Goal: Task Accomplishment & Management: Manage account settings

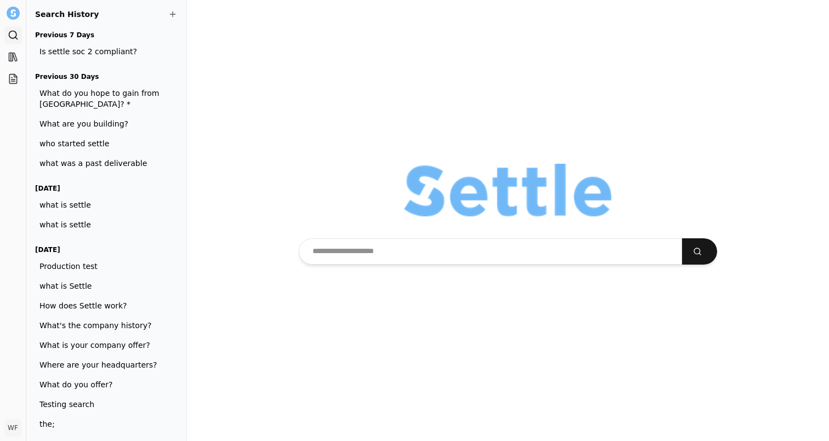
click at [367, 345] on div at bounding box center [508, 220] width 642 height 441
click at [130, 100] on span "What do you hope to gain from [GEOGRAPHIC_DATA]? *" at bounding box center [101, 99] width 125 height 22
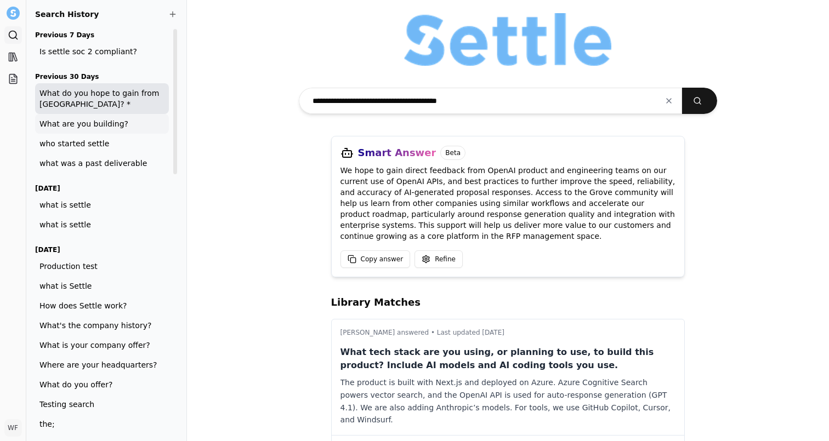
click at [125, 120] on span "What are you building?" at bounding box center [101, 123] width 125 height 11
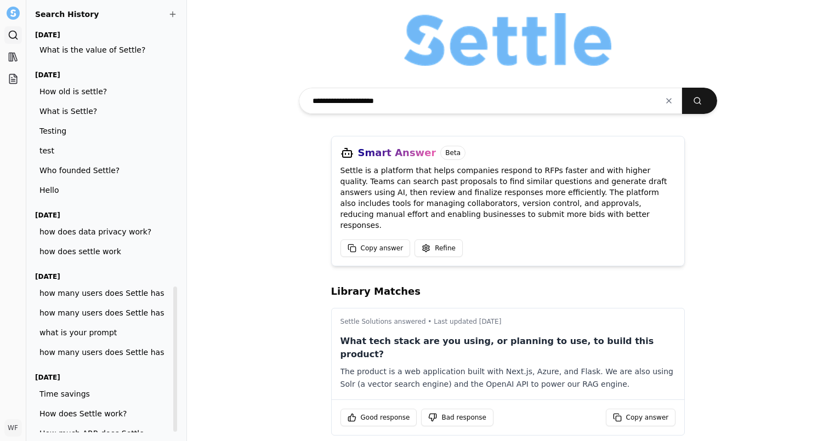
scroll to position [716, 0]
click at [120, 228] on span "how does data privacy work?" at bounding box center [101, 233] width 125 height 11
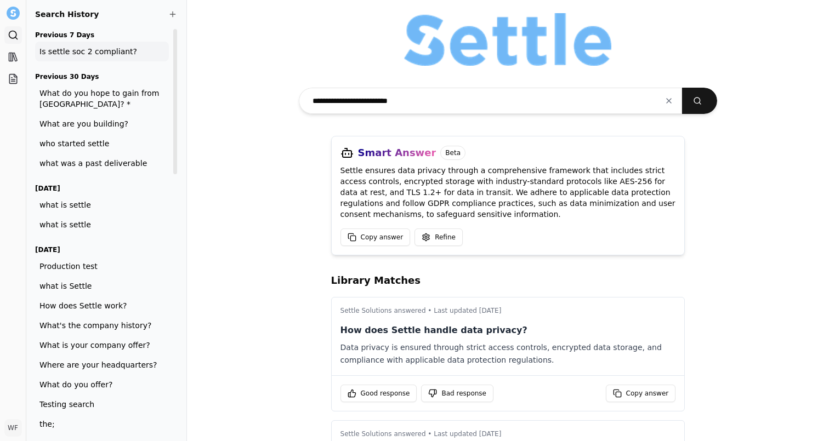
click at [117, 50] on span "Is settle soc 2 compliant?" at bounding box center [101, 51] width 125 height 11
type input "**********"
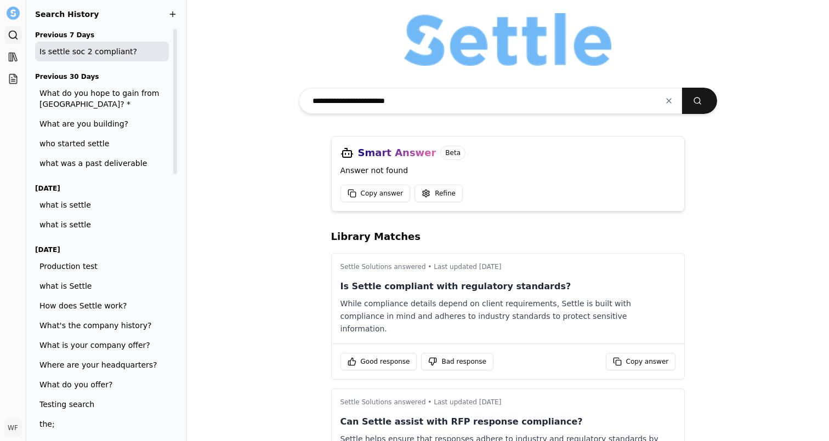
click at [171, 17] on span at bounding box center [172, 14] width 9 height 9
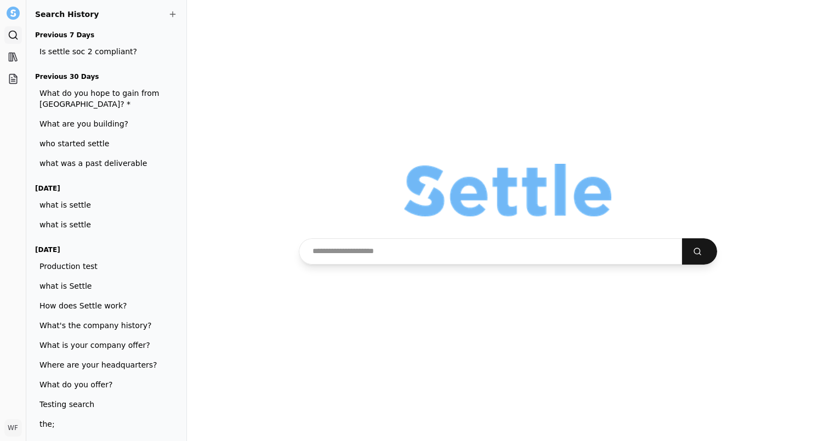
drag, startPoint x: 255, startPoint y: 119, endPoint x: 620, endPoint y: 248, distance: 386.9
click at [620, 248] on div at bounding box center [508, 220] width 642 height 441
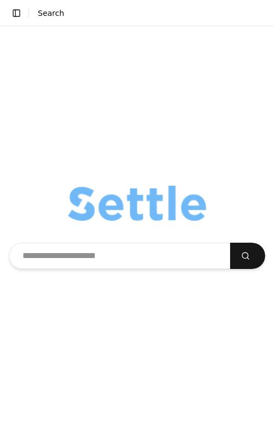
click at [220, 309] on div at bounding box center [137, 233] width 274 height 415
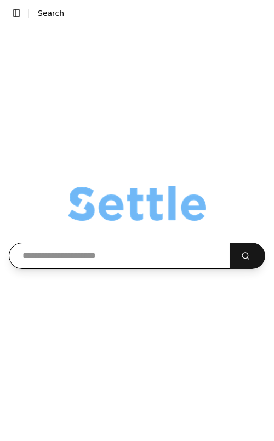
click at [160, 258] on input "text" at bounding box center [120, 256] width 222 height 26
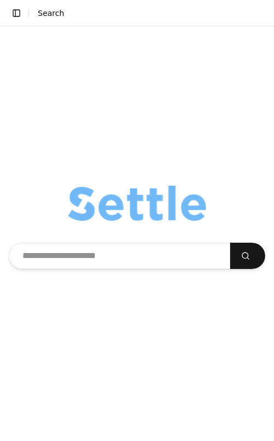
click at [174, 297] on div at bounding box center [137, 233] width 274 height 415
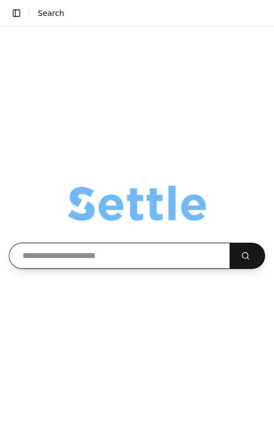
click at [185, 254] on input "text" at bounding box center [120, 256] width 222 height 26
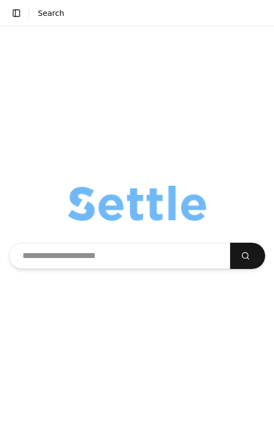
click at [248, 184] on div at bounding box center [137, 233] width 274 height 415
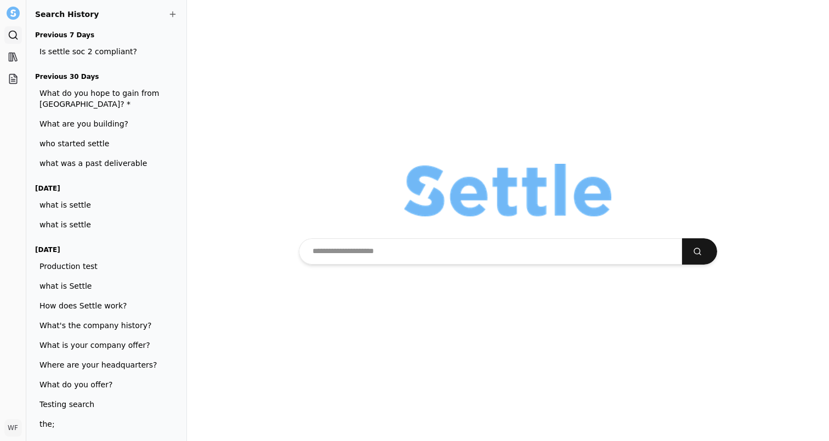
click at [658, 301] on div at bounding box center [508, 220] width 642 height 441
click at [18, 72] on link "Projects" at bounding box center [13, 79] width 18 height 18
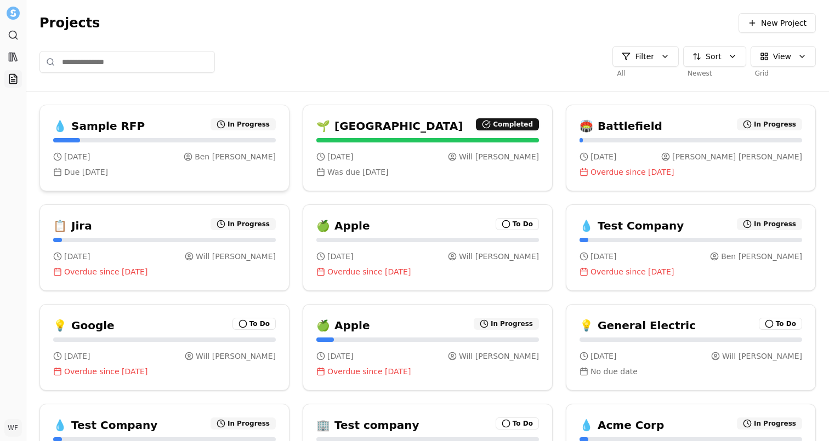
click at [191, 175] on div "Due Oct 15, 2025" at bounding box center [164, 172] width 223 height 11
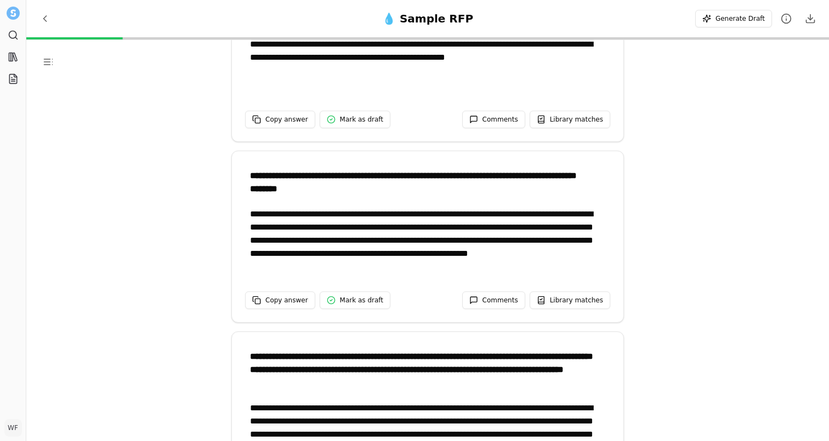
scroll to position [67, 0]
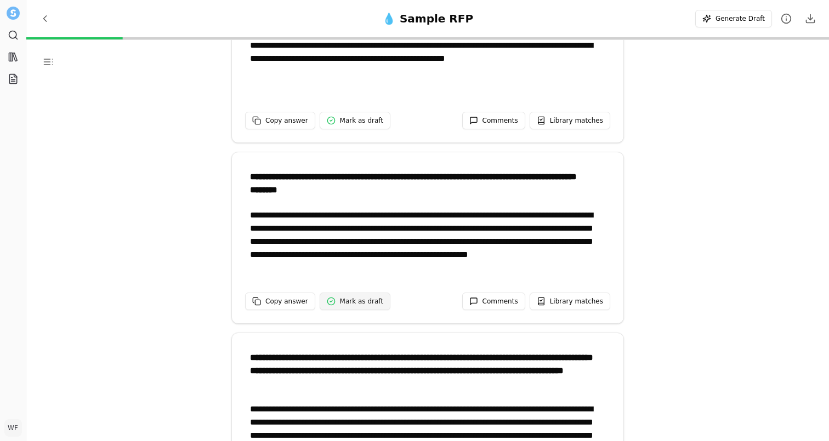
click at [368, 299] on span "Mark as draft" at bounding box center [361, 301] width 43 height 9
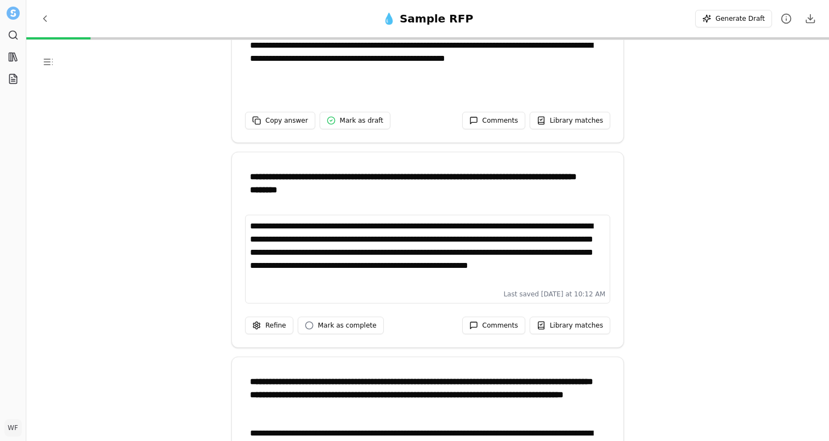
click at [175, 265] on div "**********" at bounding box center [427, 260] width 803 height 441
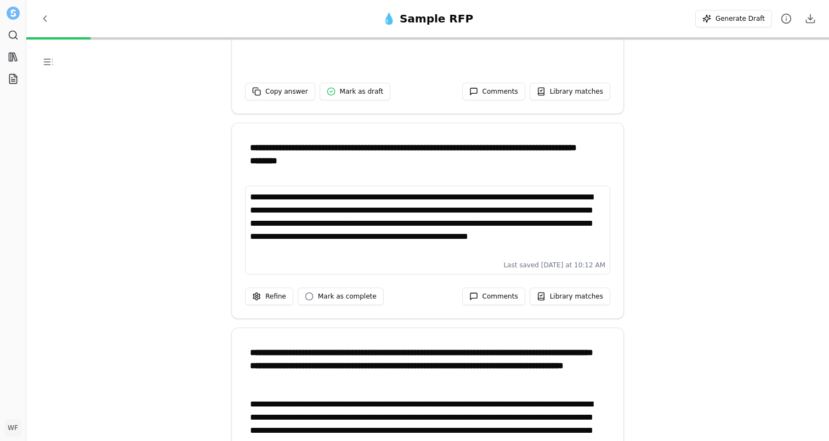
scroll to position [95, 0]
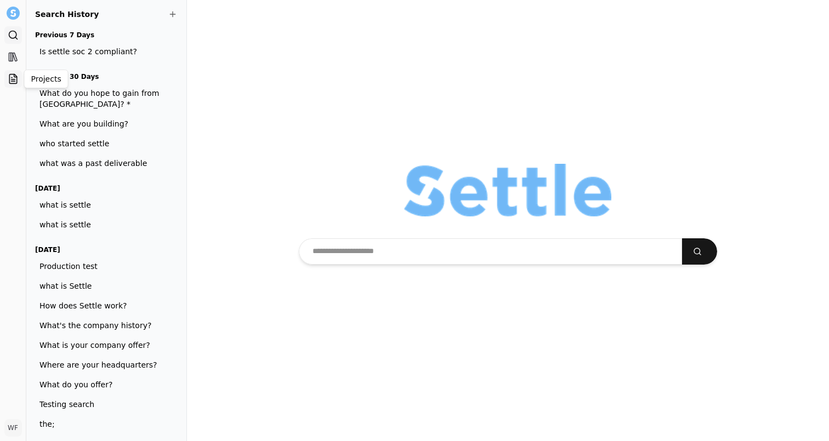
click at [11, 78] on icon at bounding box center [13, 78] width 11 height 11
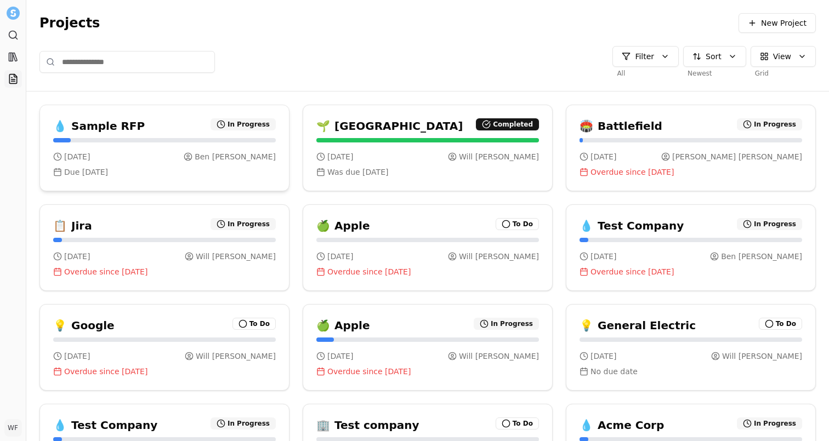
click at [170, 148] on div "1 day ago Ben Wetzell Due Oct 15, 2025" at bounding box center [164, 164] width 249 height 53
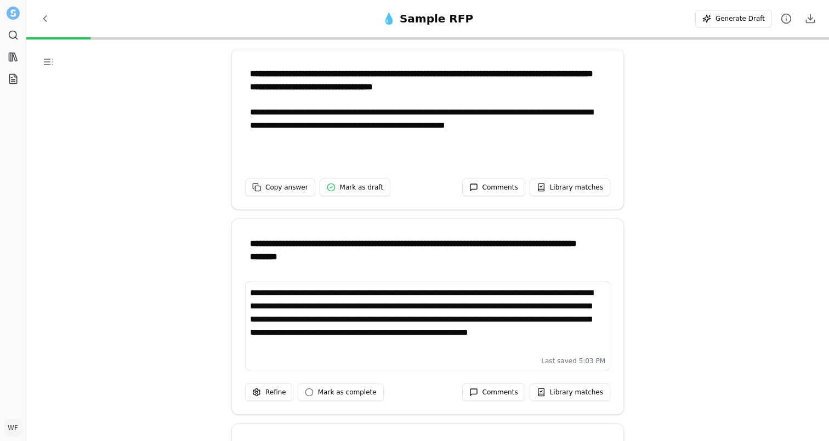
click at [438, 333] on div "**********" at bounding box center [427, 320] width 355 height 66
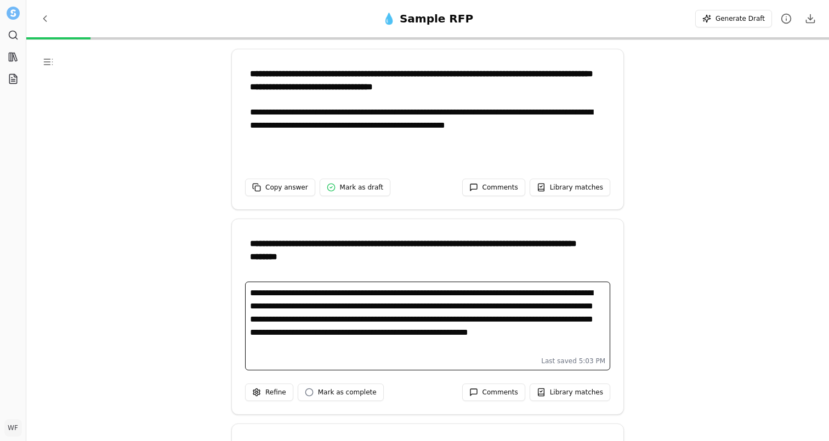
click at [561, 402] on div "Refine Mark as complete Comments Library matches" at bounding box center [428, 399] width 392 height 31
click at [561, 395] on span "Library matches" at bounding box center [576, 392] width 53 height 9
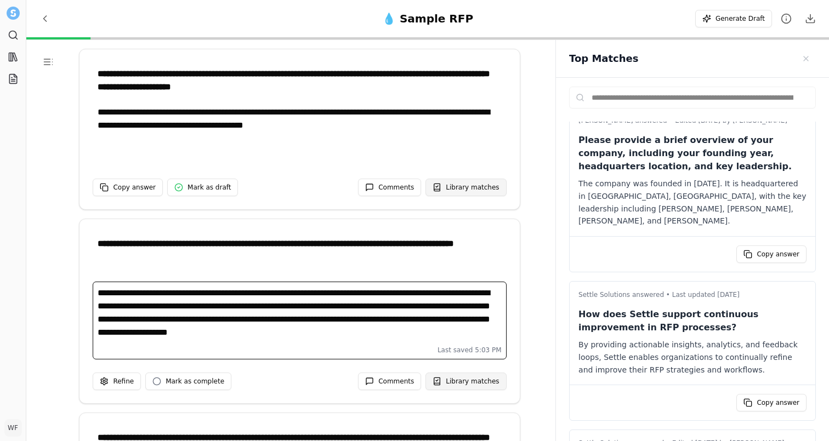
scroll to position [1174, 0]
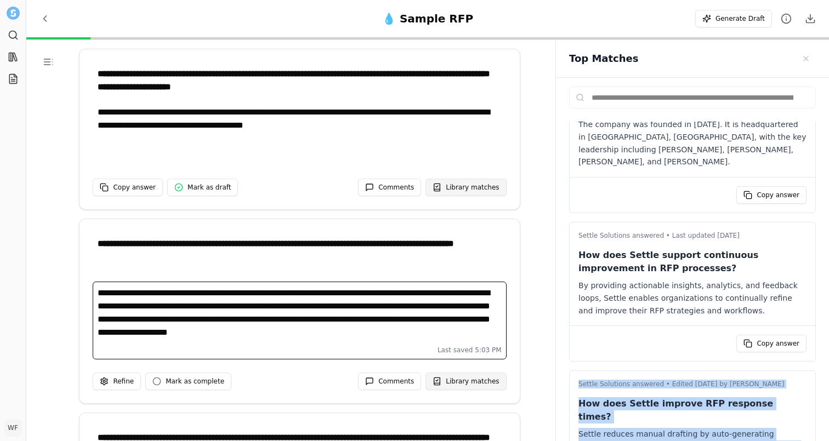
drag, startPoint x: 565, startPoint y: 303, endPoint x: 804, endPoint y: 415, distance: 263.5
click at [804, 416] on div "**********" at bounding box center [692, 280] width 273 height 404
click at [803, 388] on div "Settle Solutions answered • Edited April 26, 2025 by Will Feldman How does Sett…" at bounding box center [693, 422] width 246 height 103
